Goal: Browse casually: Explore the website without a specific task or goal

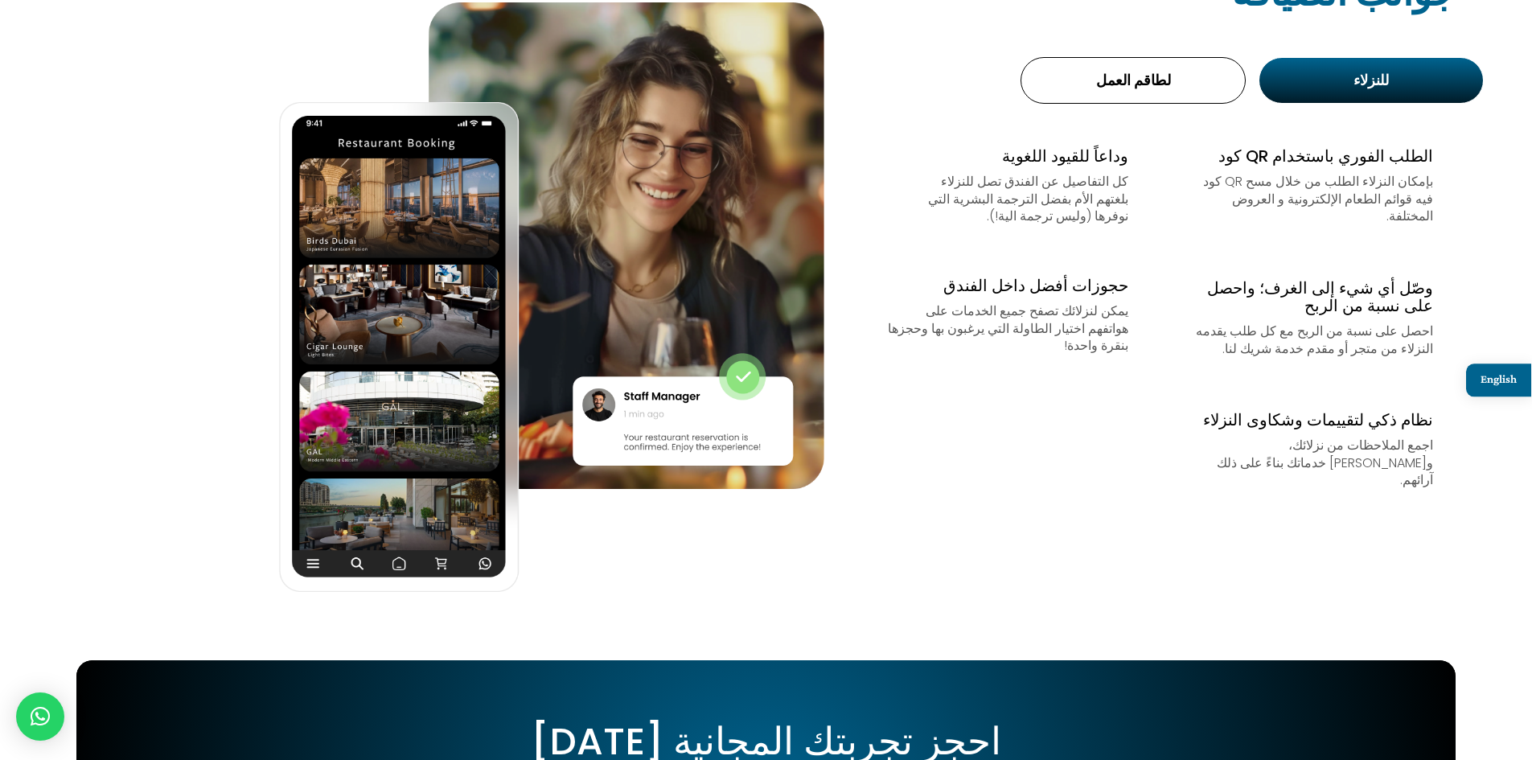
scroll to position [643, 0]
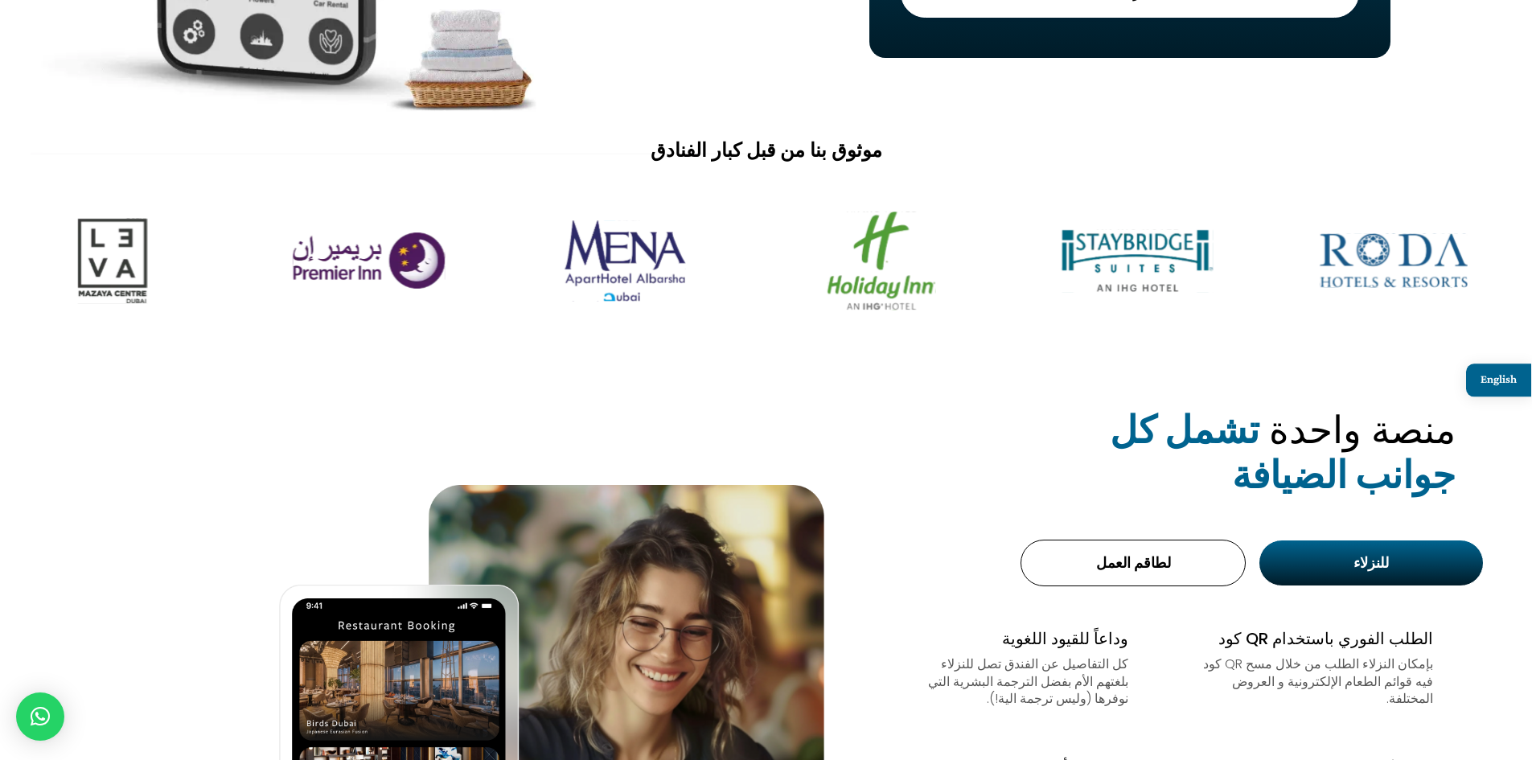
drag, startPoint x: 343, startPoint y: 238, endPoint x: 1212, endPoint y: 277, distance: 869.3
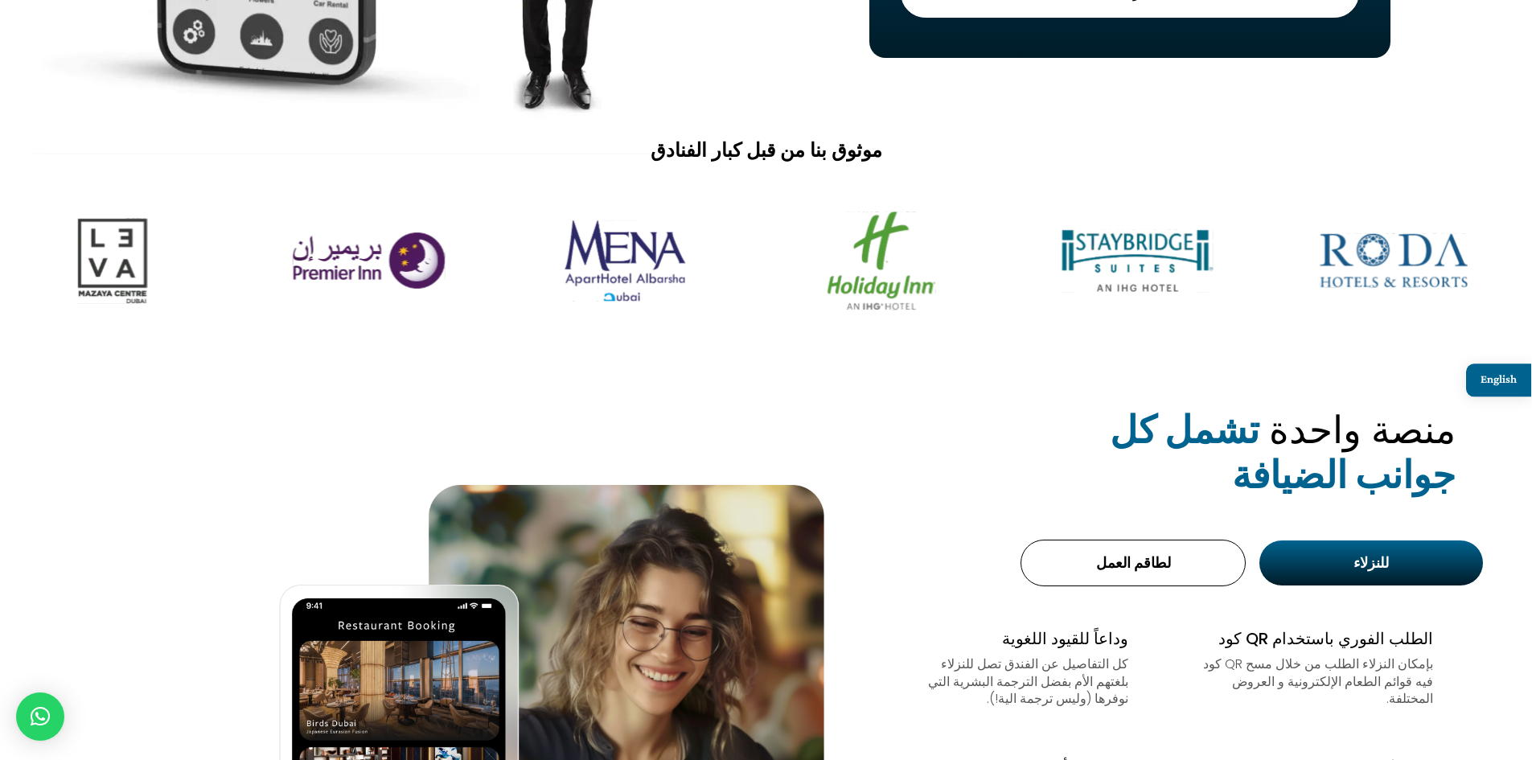
click at [1212, 277] on img at bounding box center [1137, 260] width 203 height 126
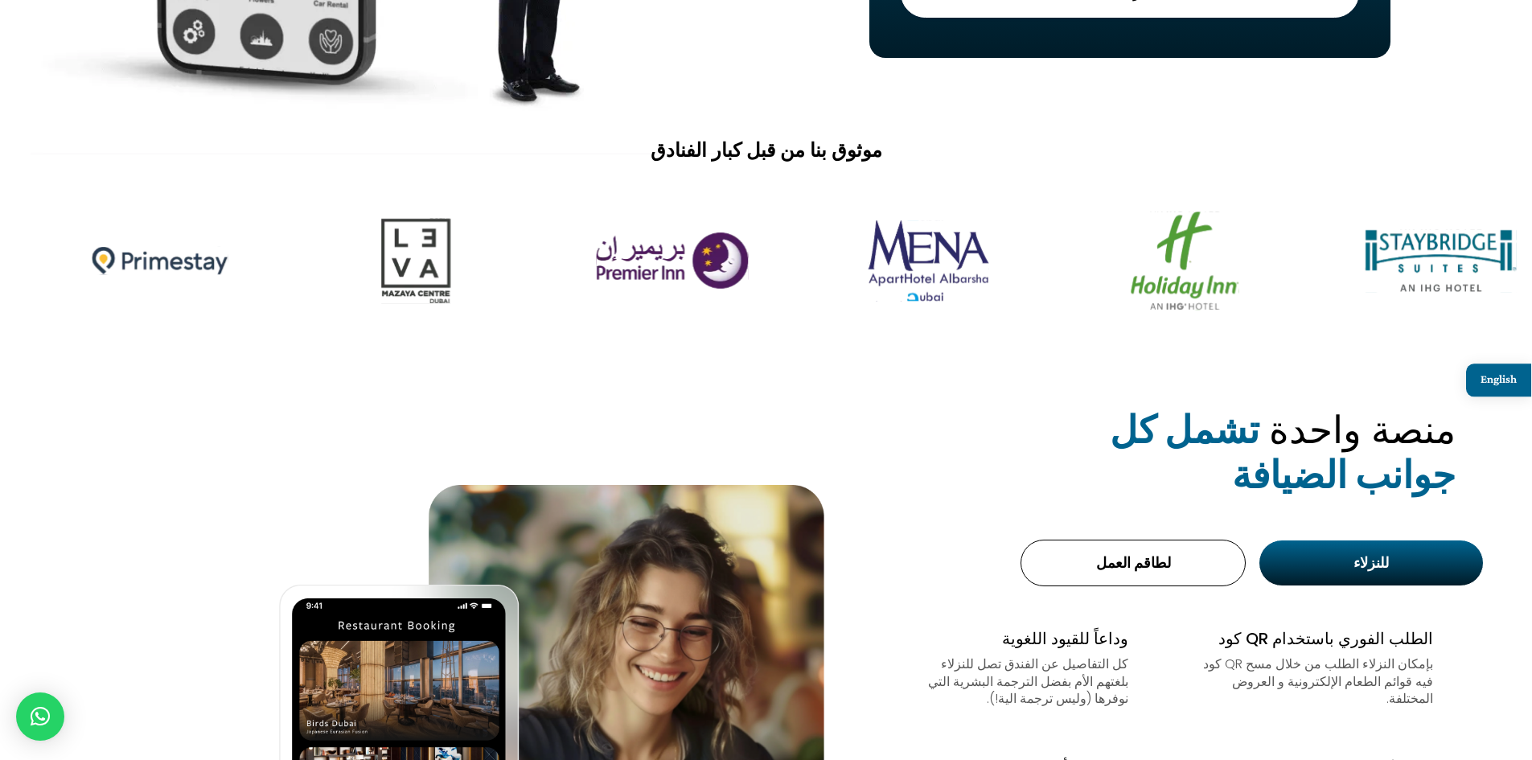
drag, startPoint x: 408, startPoint y: 265, endPoint x: 764, endPoint y: 289, distance: 357.1
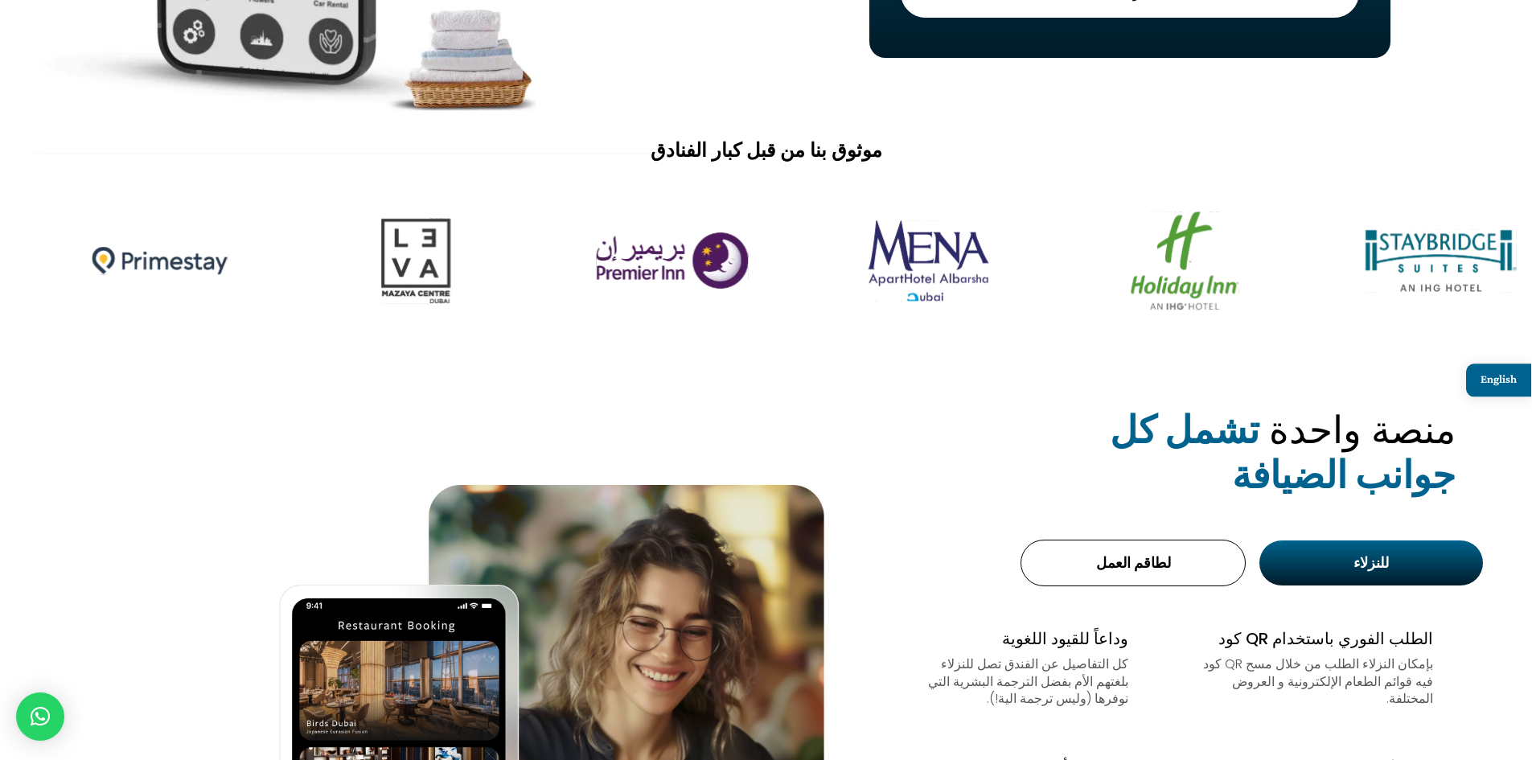
click at [764, 289] on img at bounding box center [672, 260] width 203 height 126
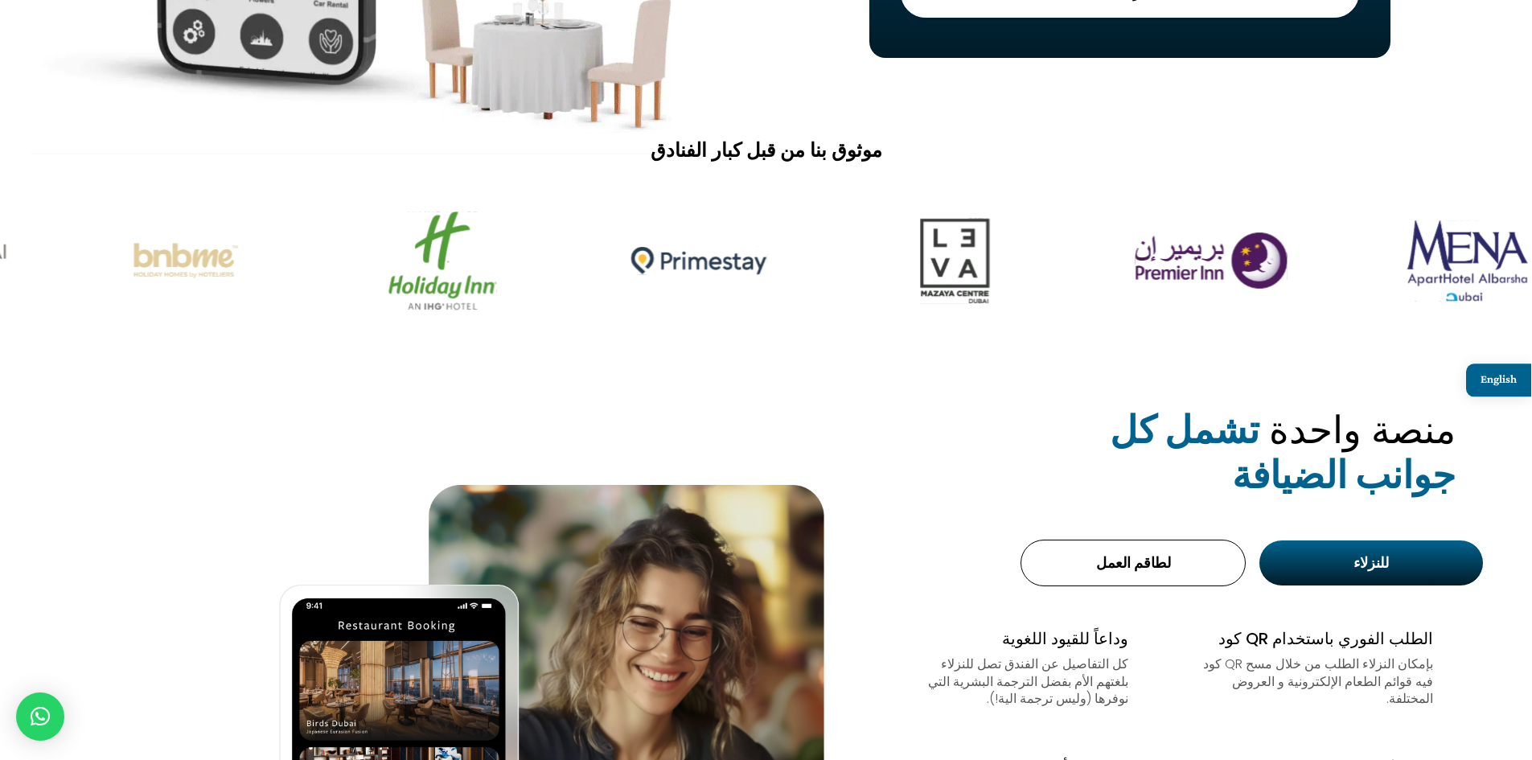
drag, startPoint x: 425, startPoint y: 244, endPoint x: 780, endPoint y: 256, distance: 355.6
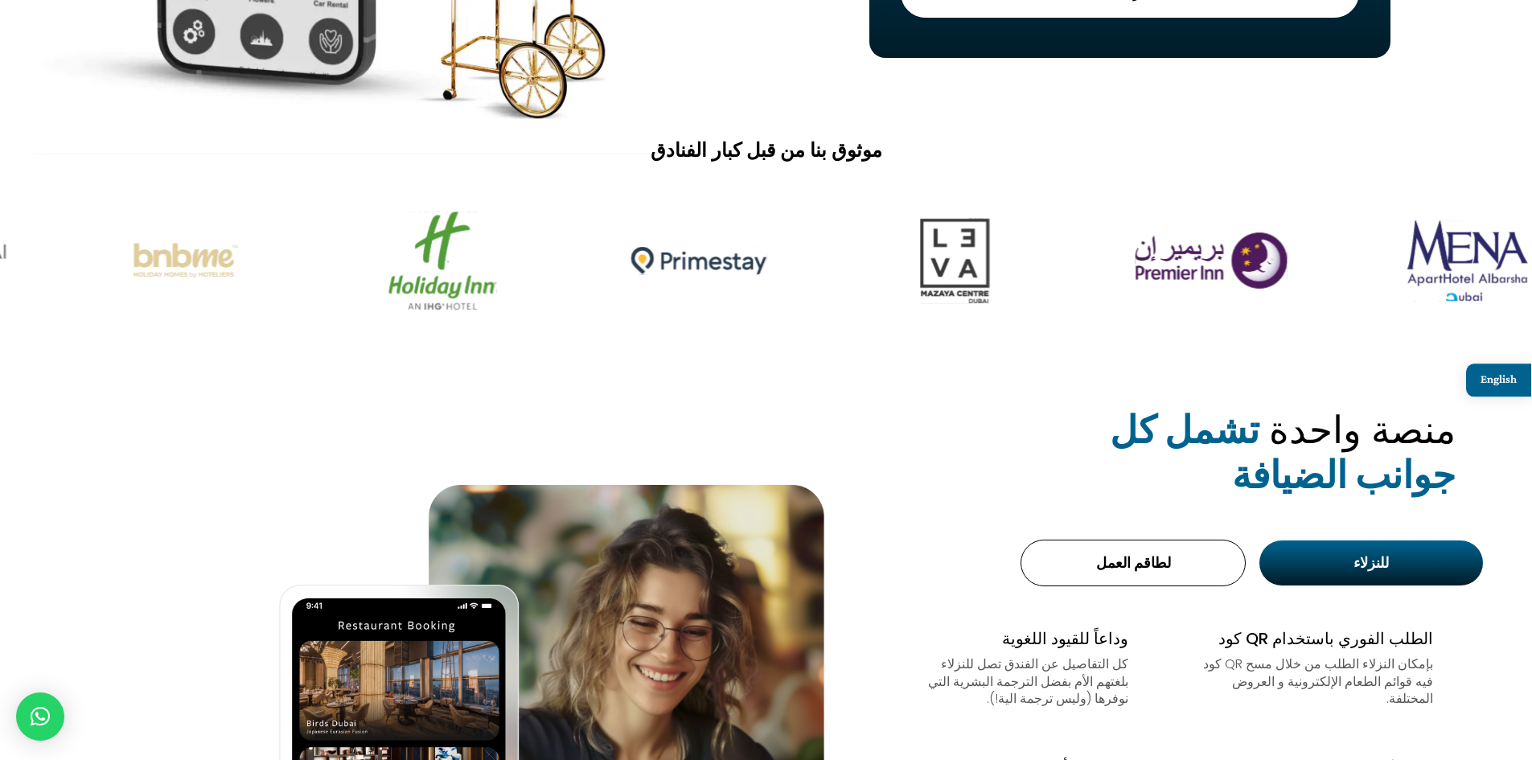
click at [780, 256] on img at bounding box center [698, 260] width 203 height 126
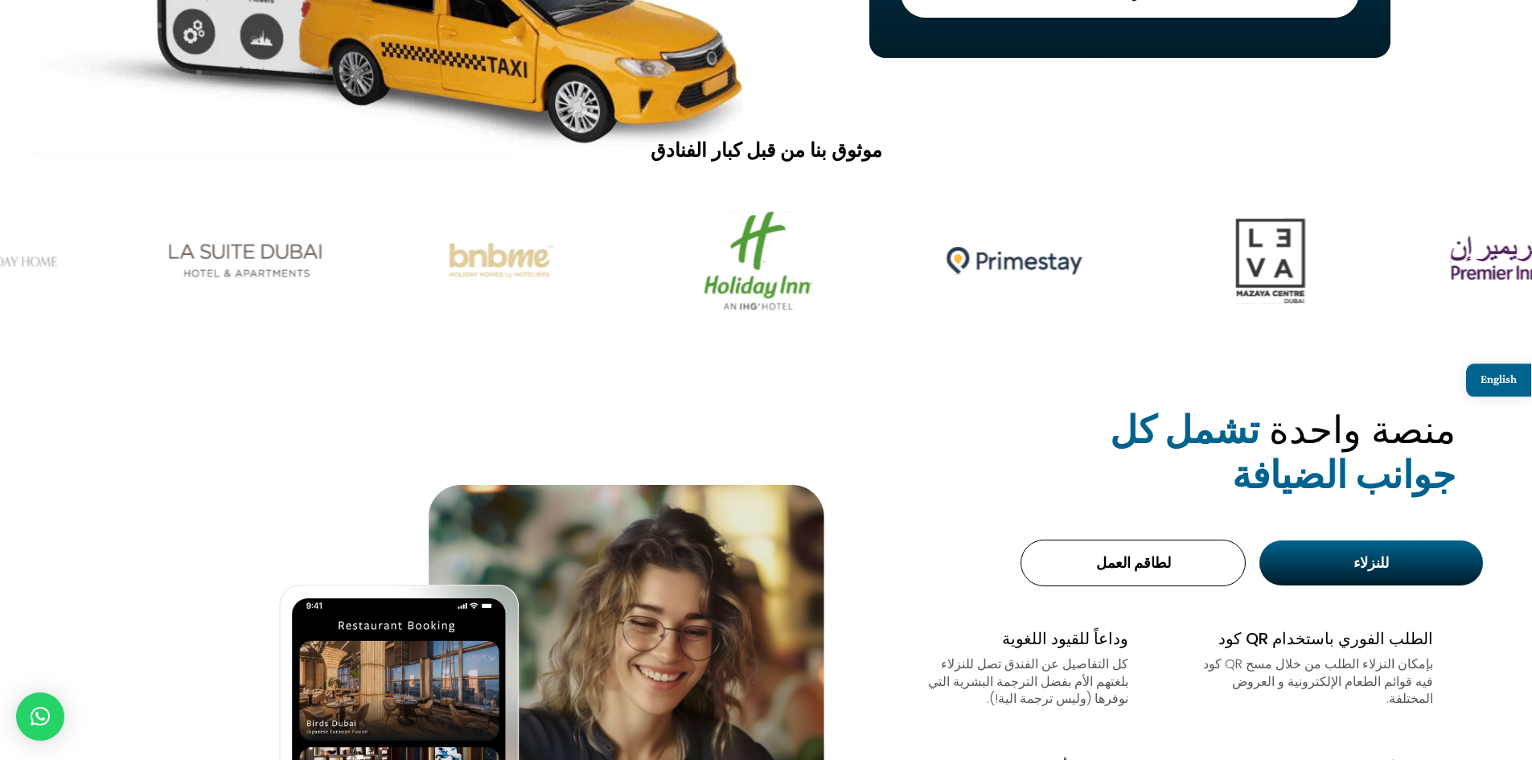
drag, startPoint x: 470, startPoint y: 270, endPoint x: 801, endPoint y: 300, distance: 332.6
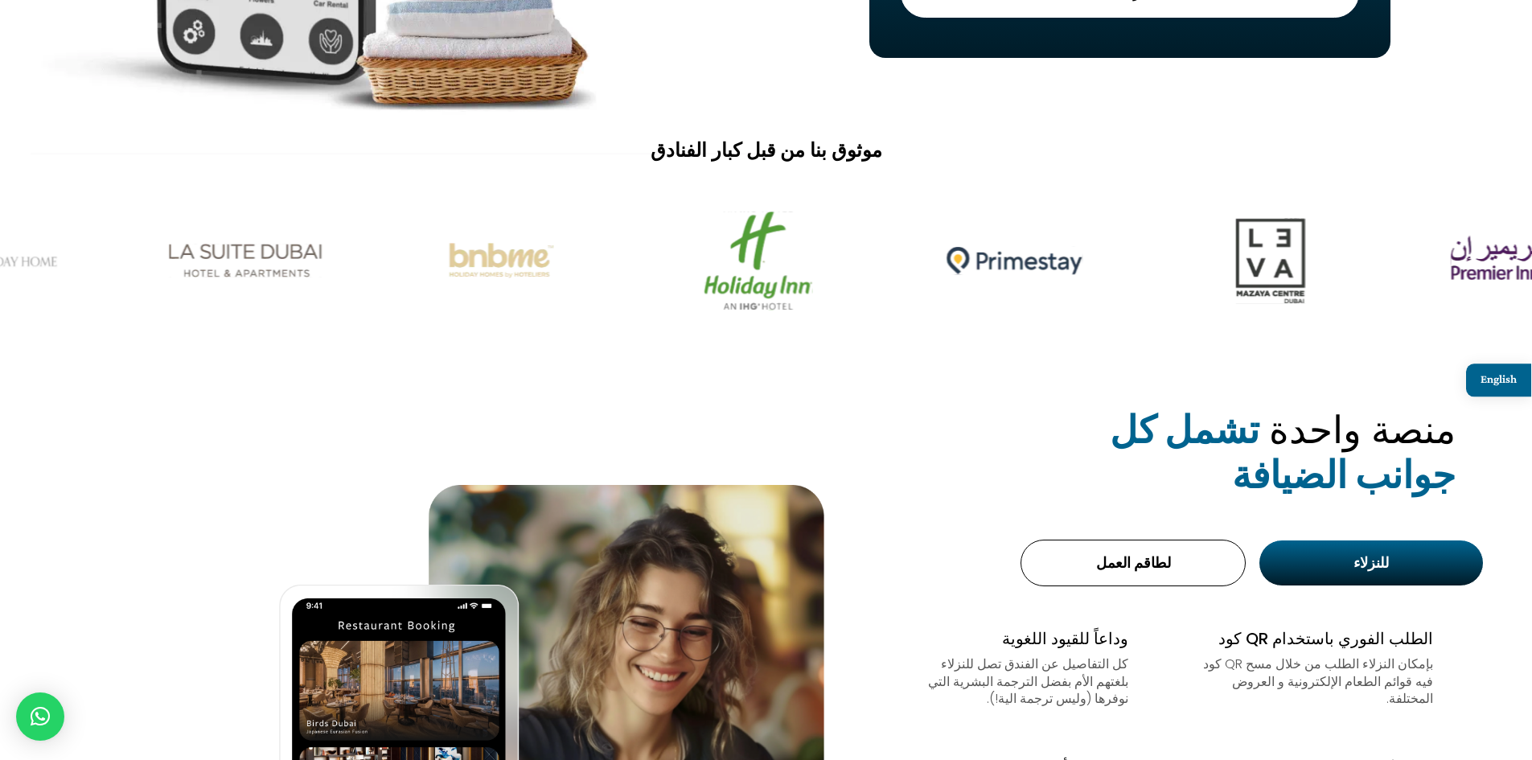
click at [851, 299] on img at bounding box center [757, 260] width 203 height 126
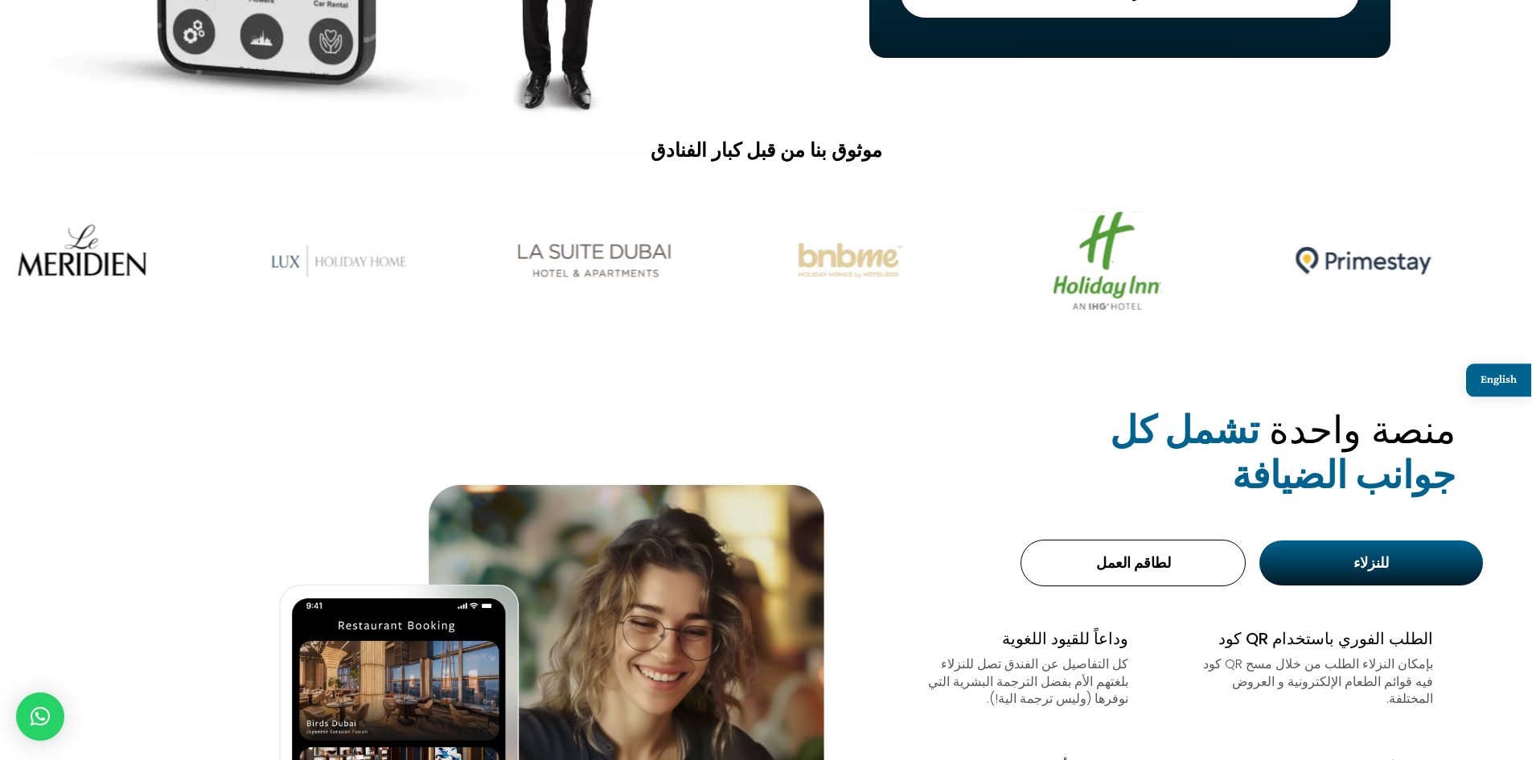
drag, startPoint x: 803, startPoint y: 310, endPoint x: 862, endPoint y: 310, distance: 58.7
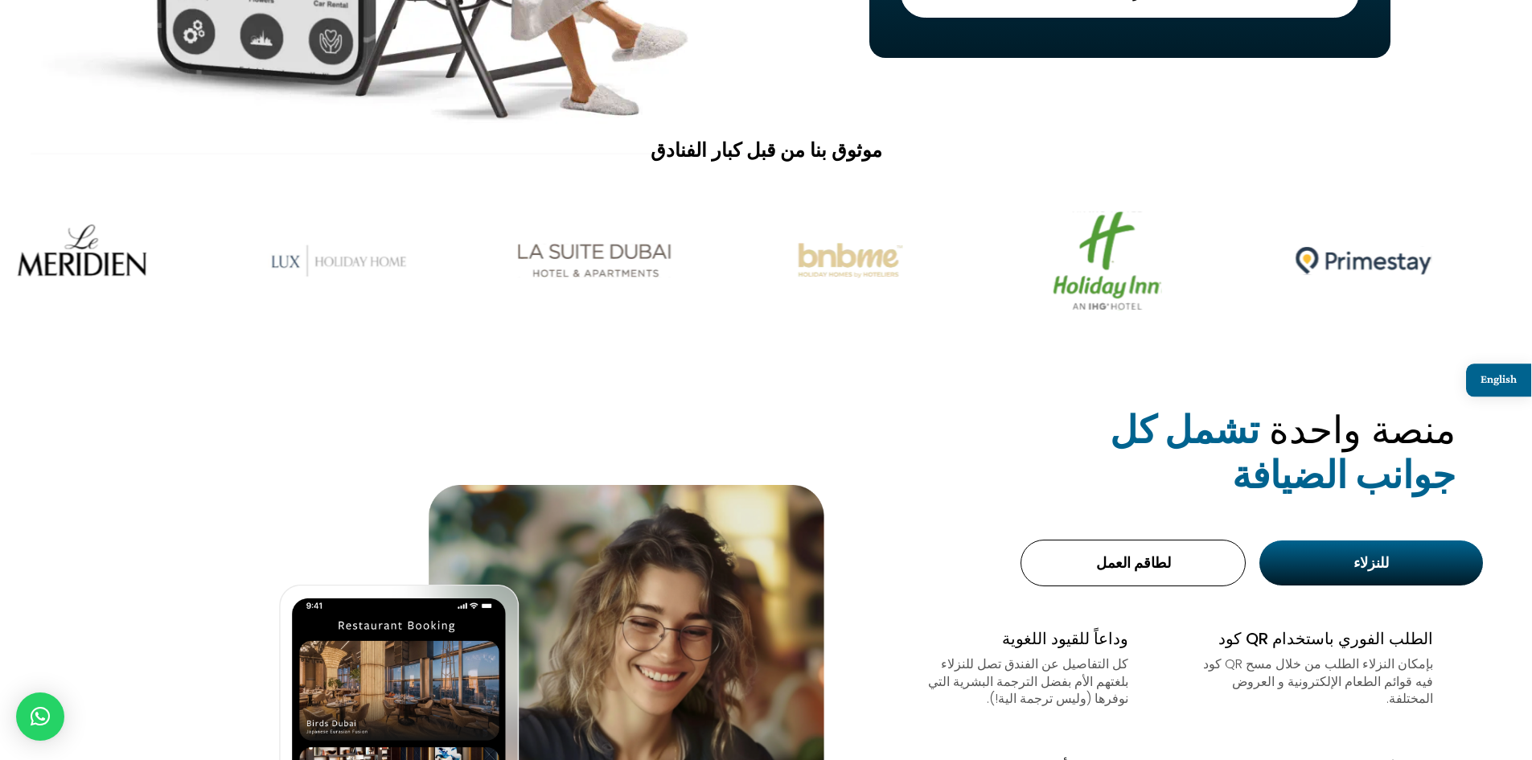
click at [862, 310] on img at bounding box center [850, 260] width 203 height 126
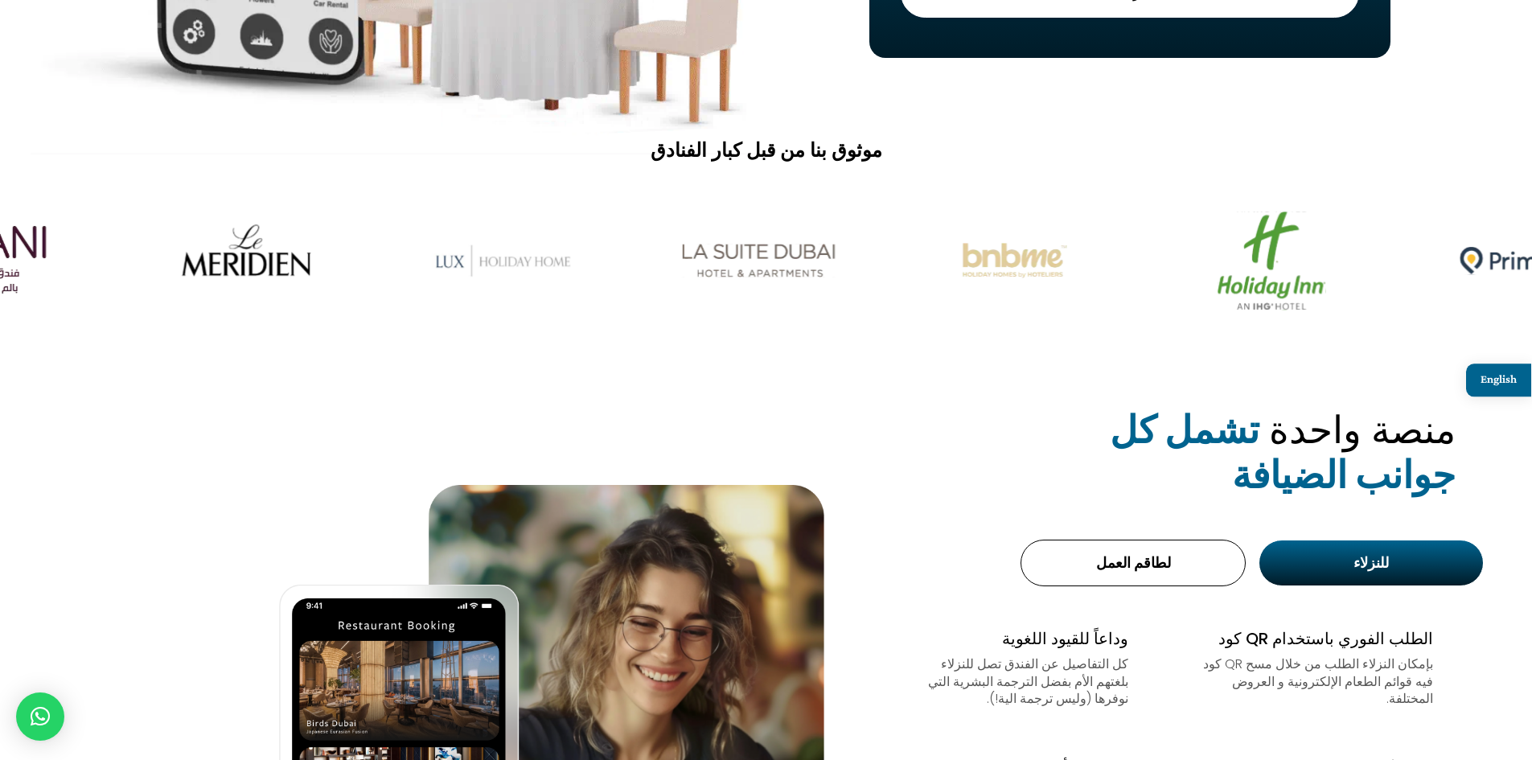
drag, startPoint x: 484, startPoint y: 260, endPoint x: 696, endPoint y: 278, distance: 212.3
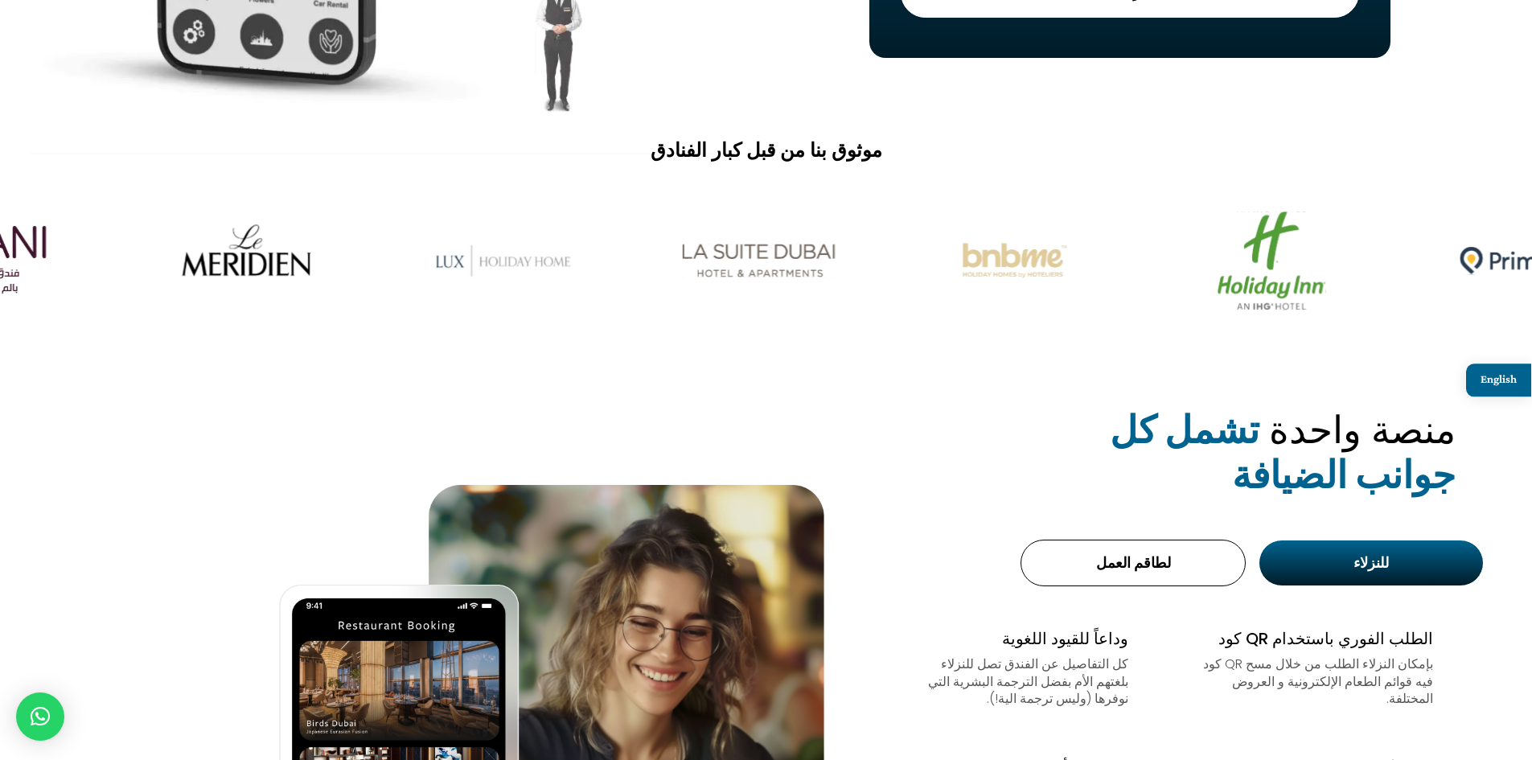
click at [604, 278] on img at bounding box center [502, 260] width 203 height 126
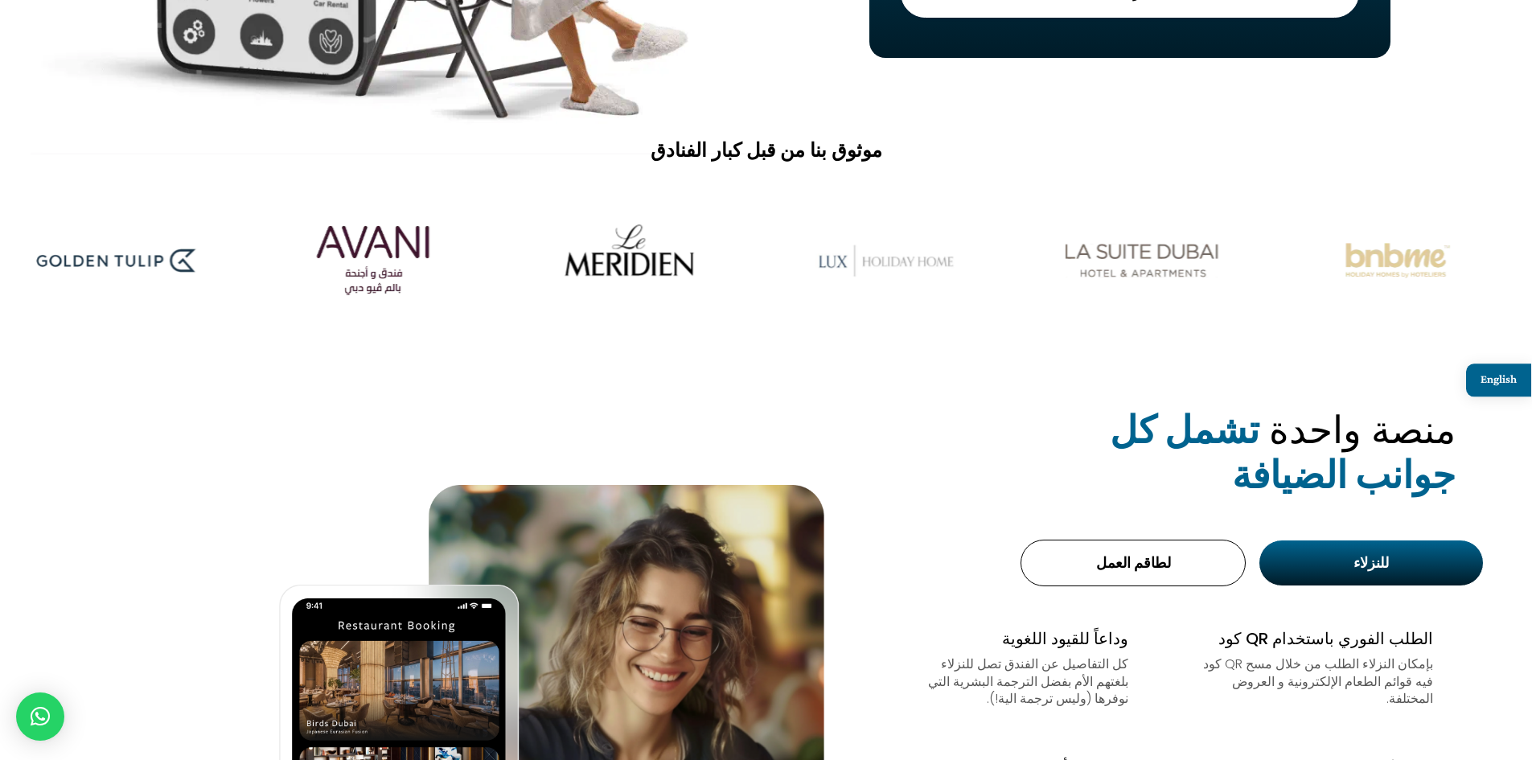
drag, startPoint x: 677, startPoint y: 293, endPoint x: 770, endPoint y: 297, distance: 93.4
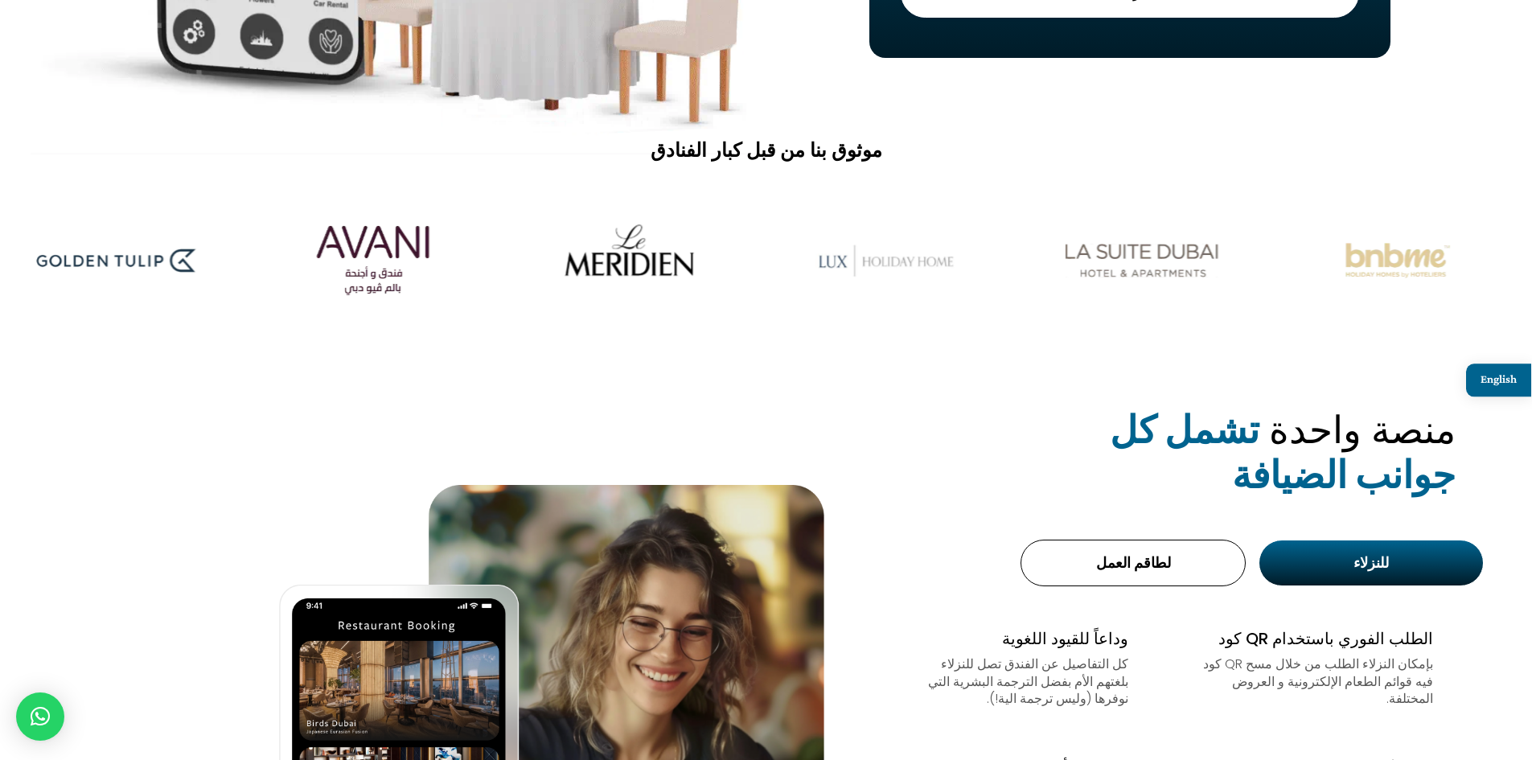
click at [771, 298] on div at bounding box center [766, 260] width 1532 height 174
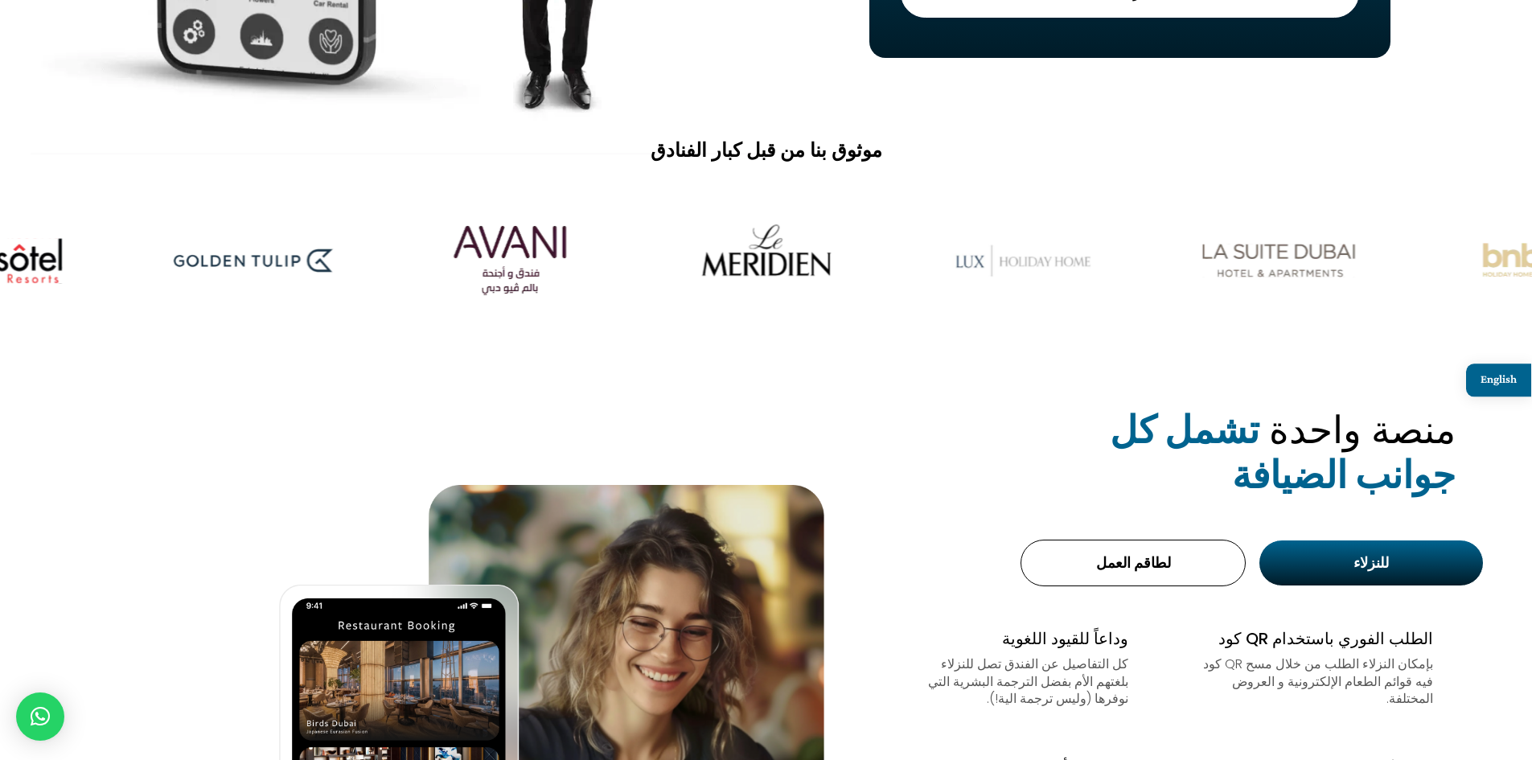
drag, startPoint x: 649, startPoint y: 285, endPoint x: 698, endPoint y: 279, distance: 49.4
click at [611, 281] on img at bounding box center [509, 260] width 203 height 126
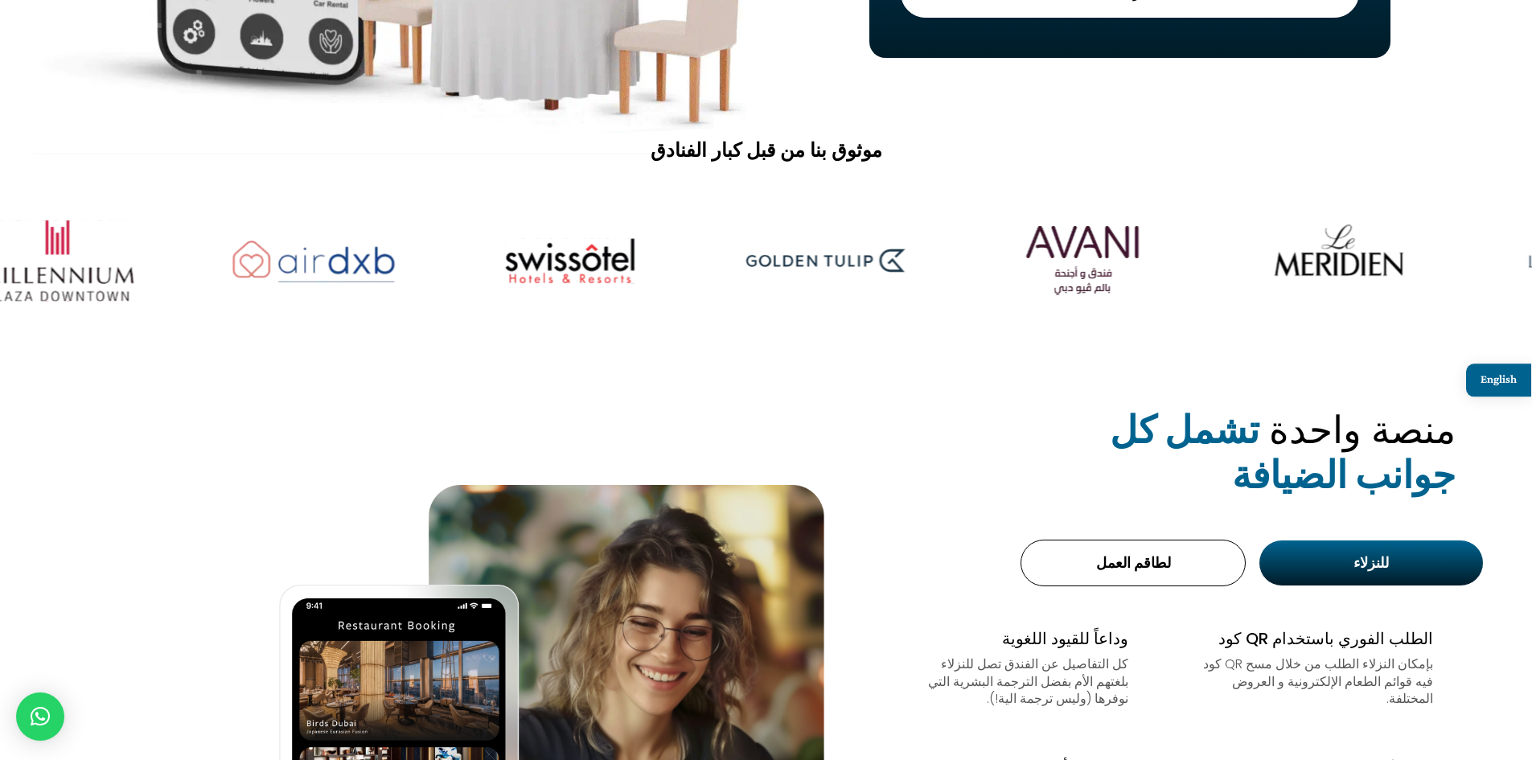
drag, startPoint x: 526, startPoint y: 258, endPoint x: 935, endPoint y: 292, distance: 410.7
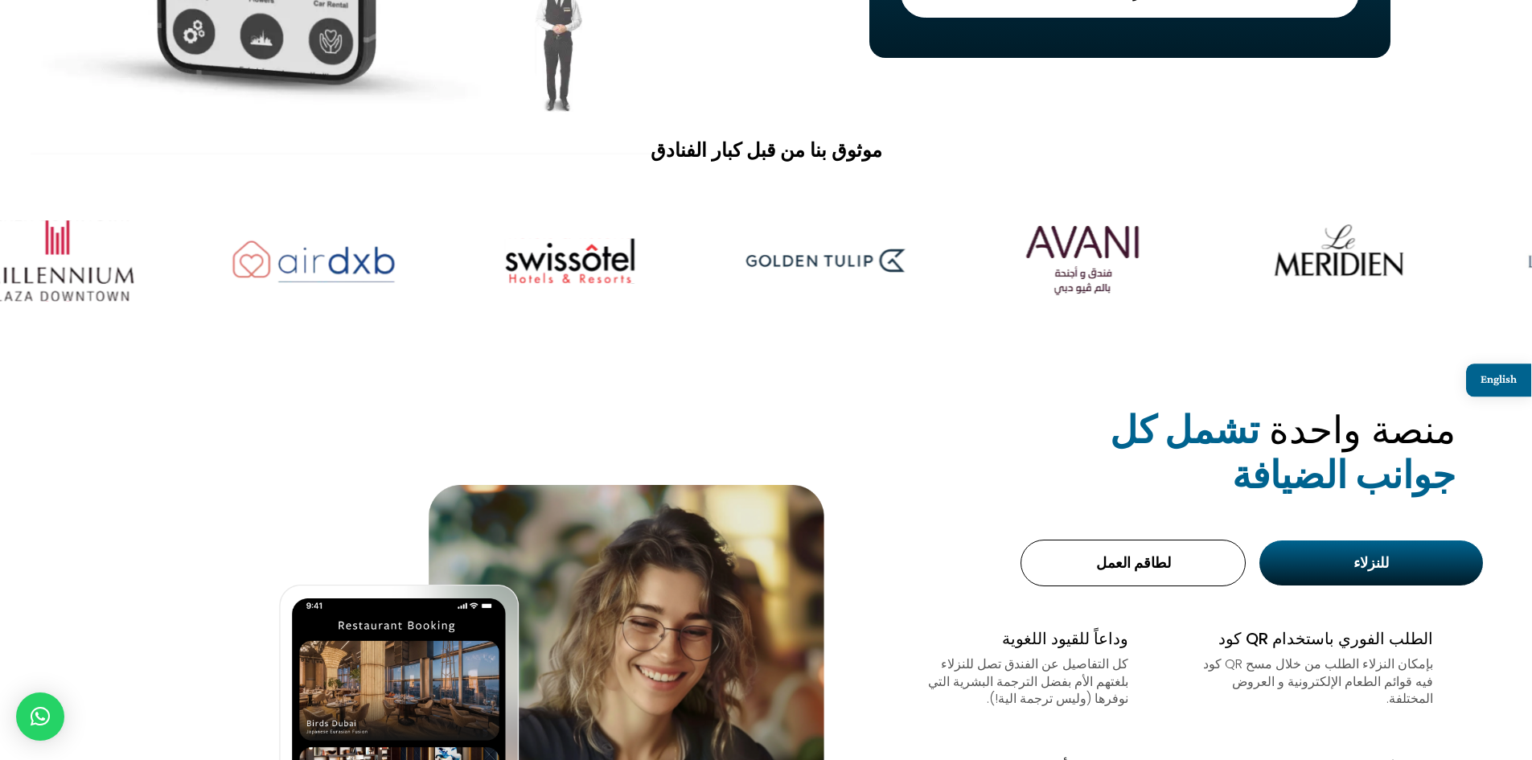
click at [935, 292] on div at bounding box center [766, 260] width 1532 height 174
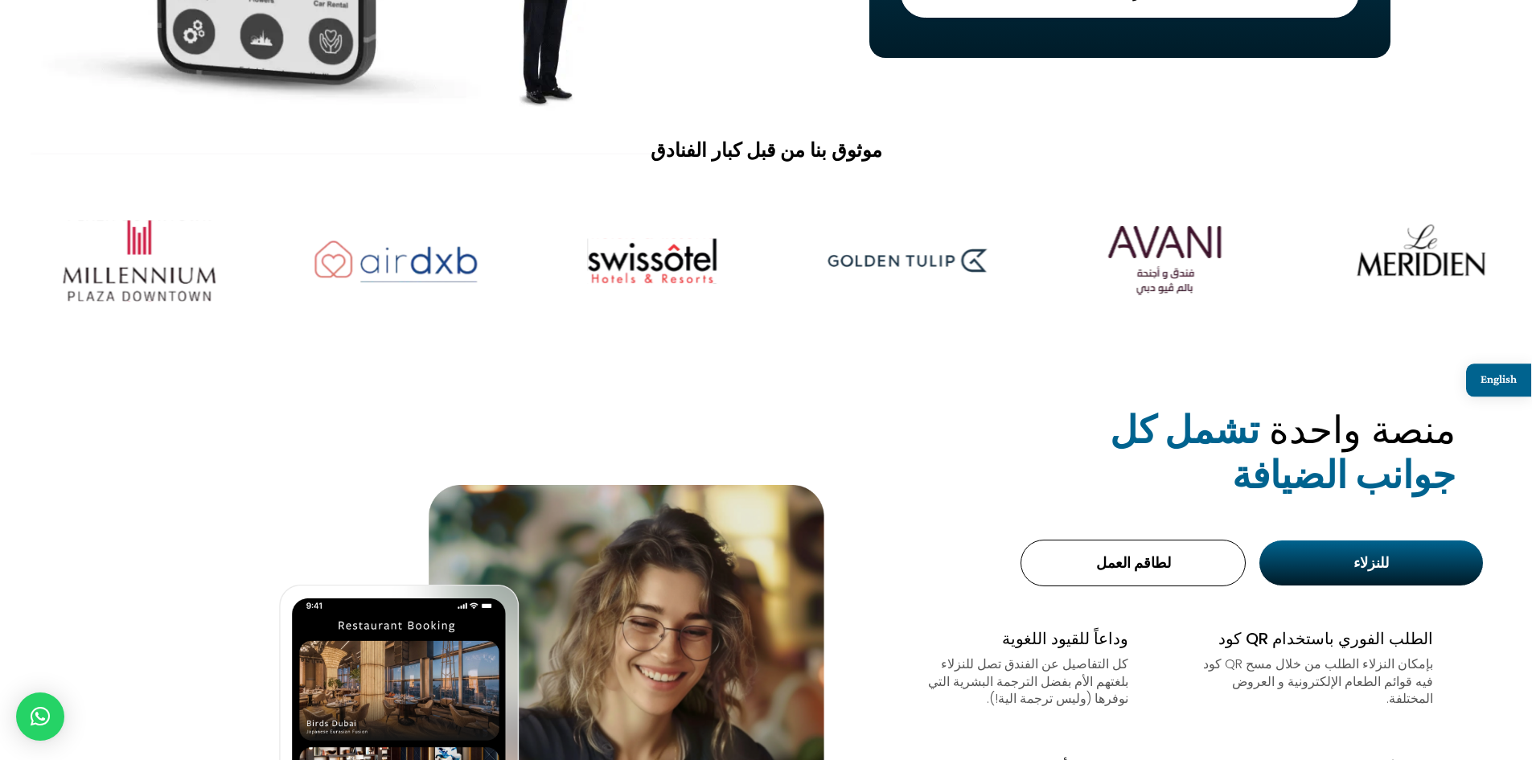
drag, startPoint x: 375, startPoint y: 281, endPoint x: 495, endPoint y: 274, distance: 120.8
